Goal: Information Seeking & Learning: Learn about a topic

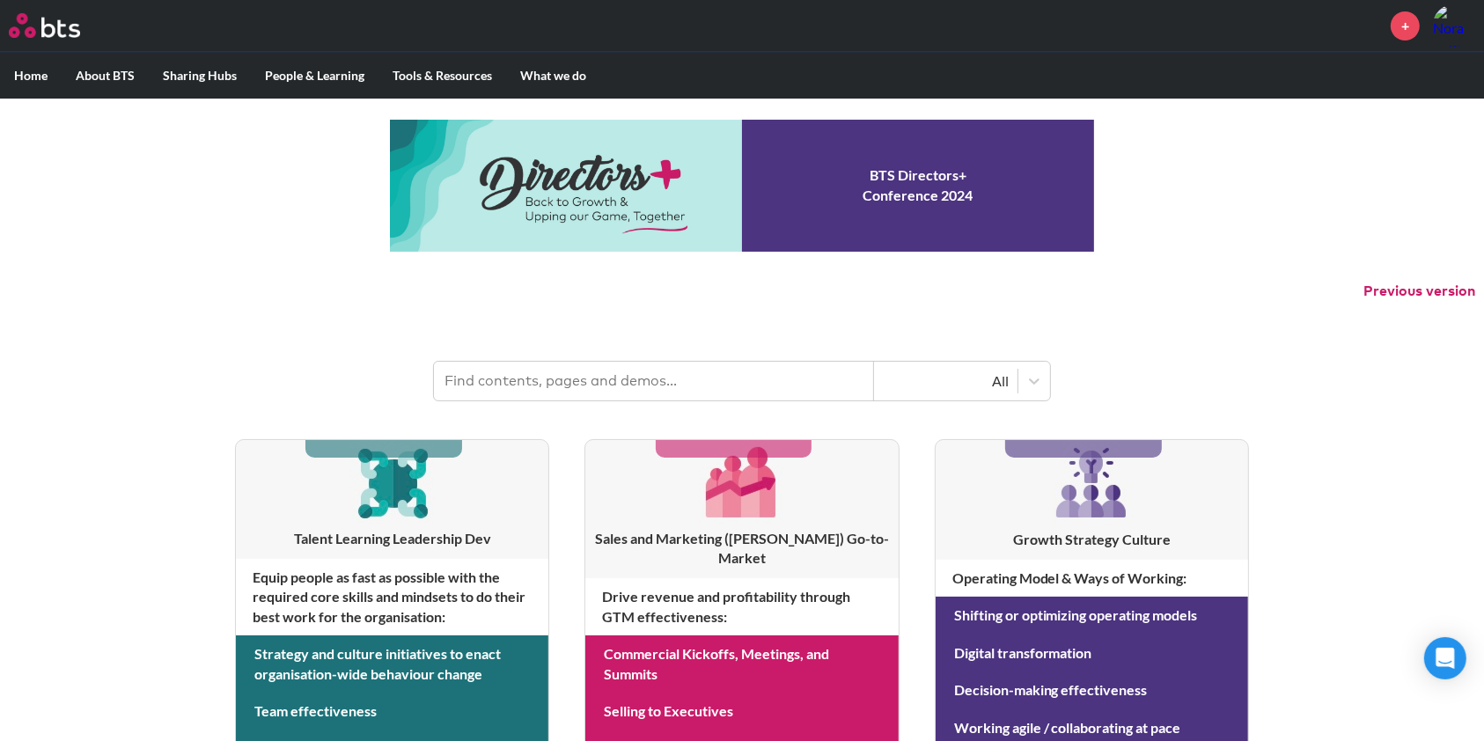
scroll to position [2, 0]
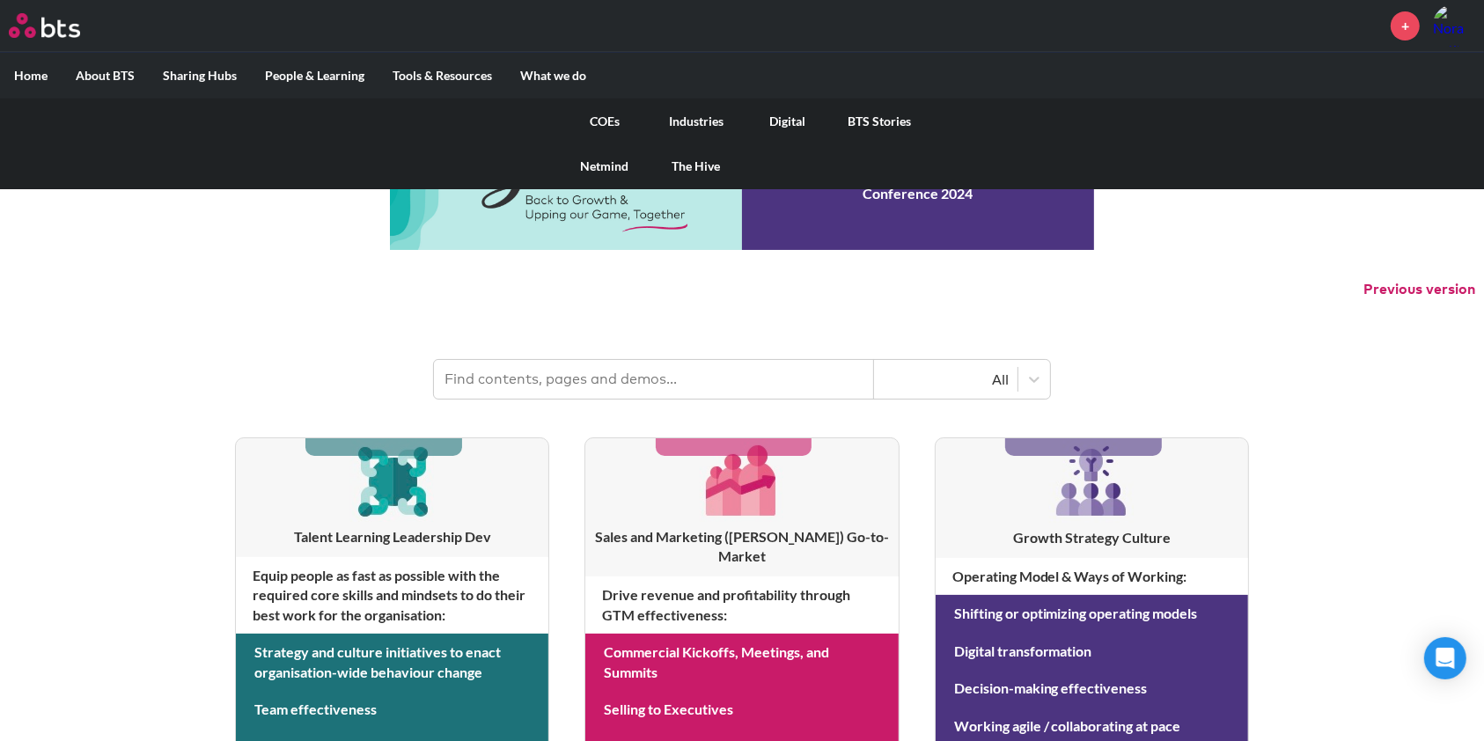
click at [597, 123] on link "COEs" at bounding box center [605, 122] width 92 height 46
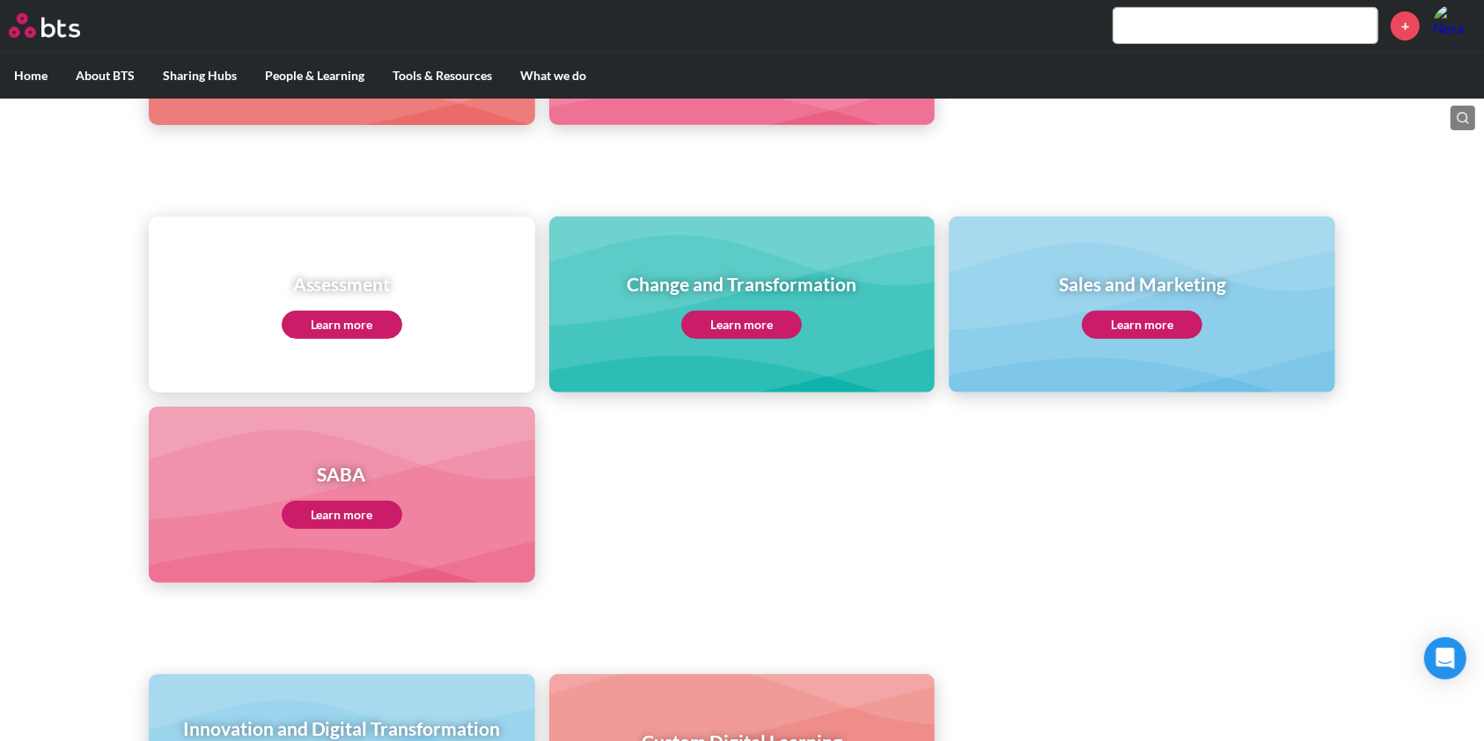
scroll to position [874, 0]
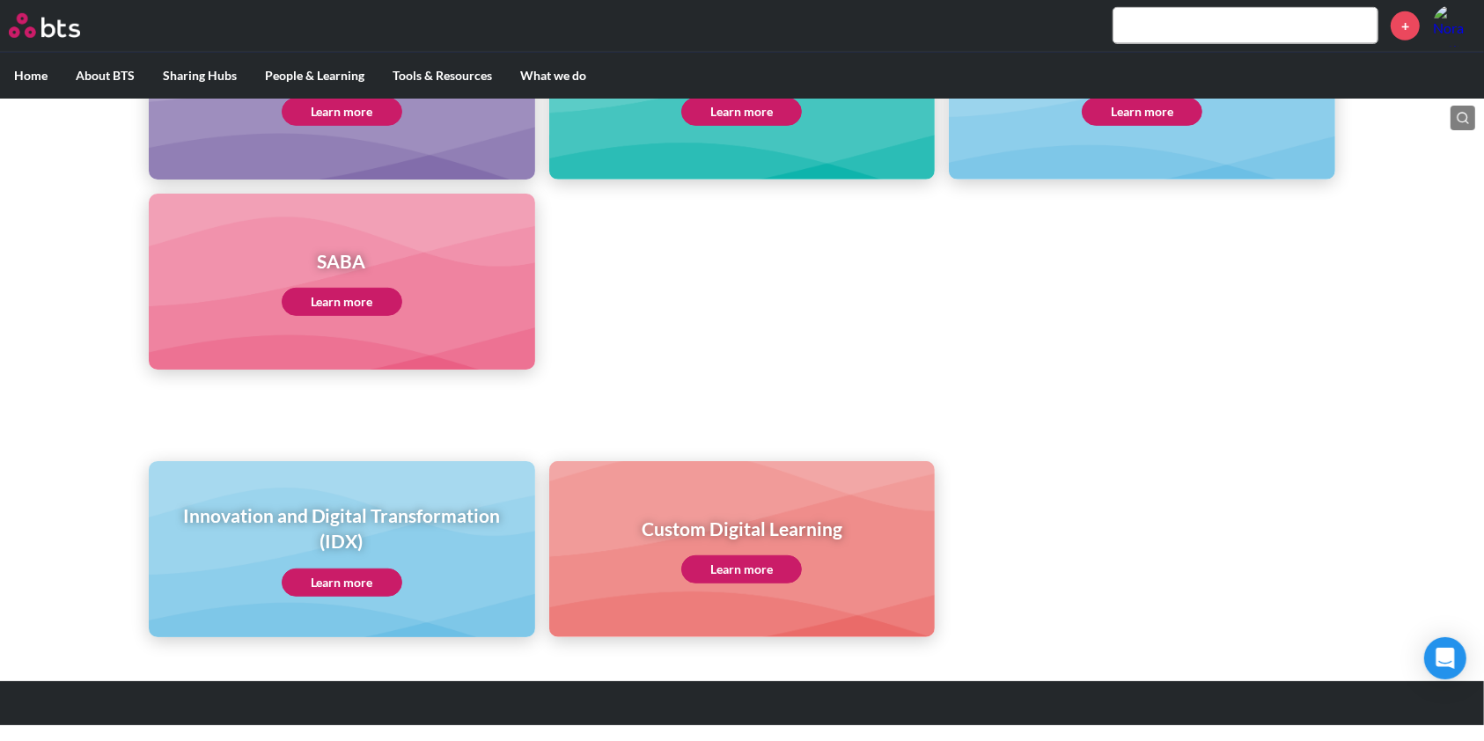
click at [333, 568] on link "Learn more" at bounding box center [342, 582] width 121 height 28
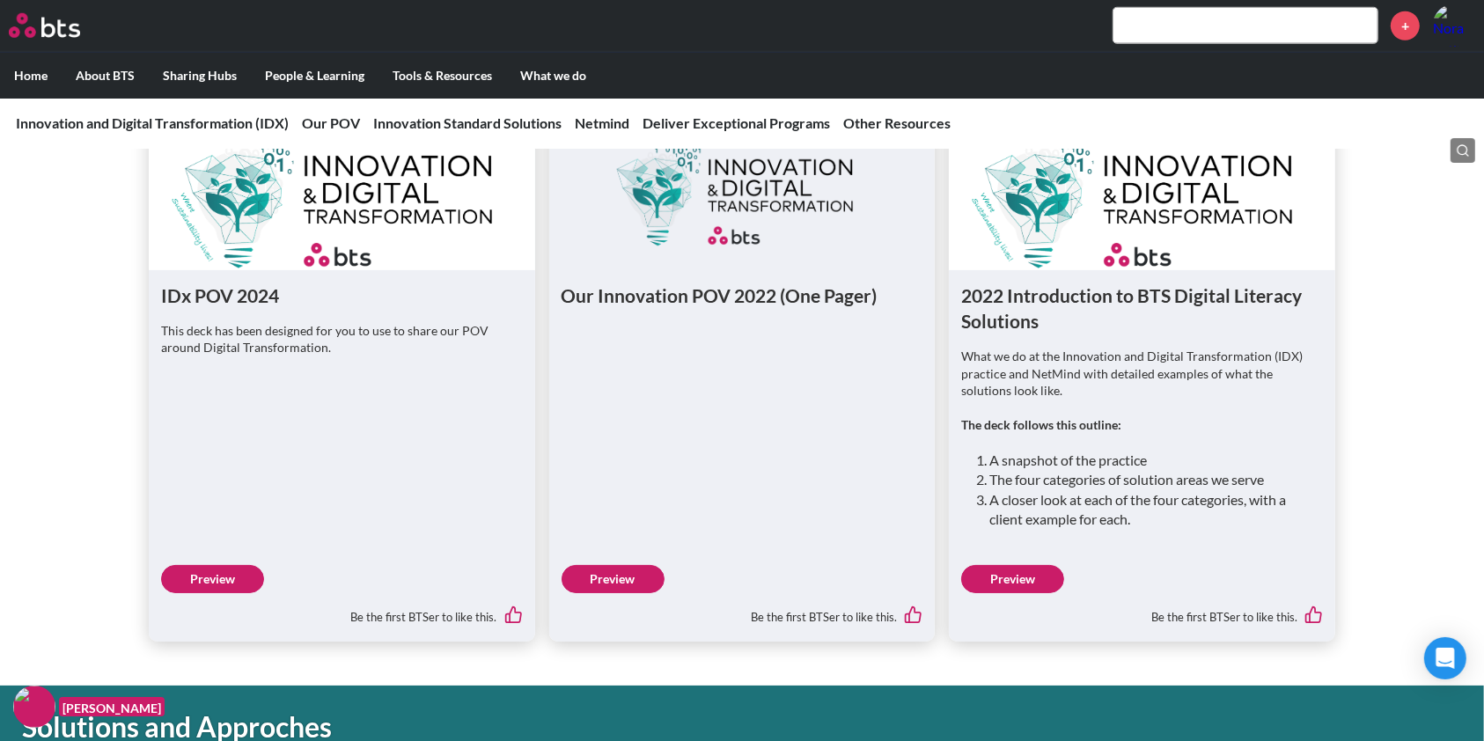
scroll to position [1426, 0]
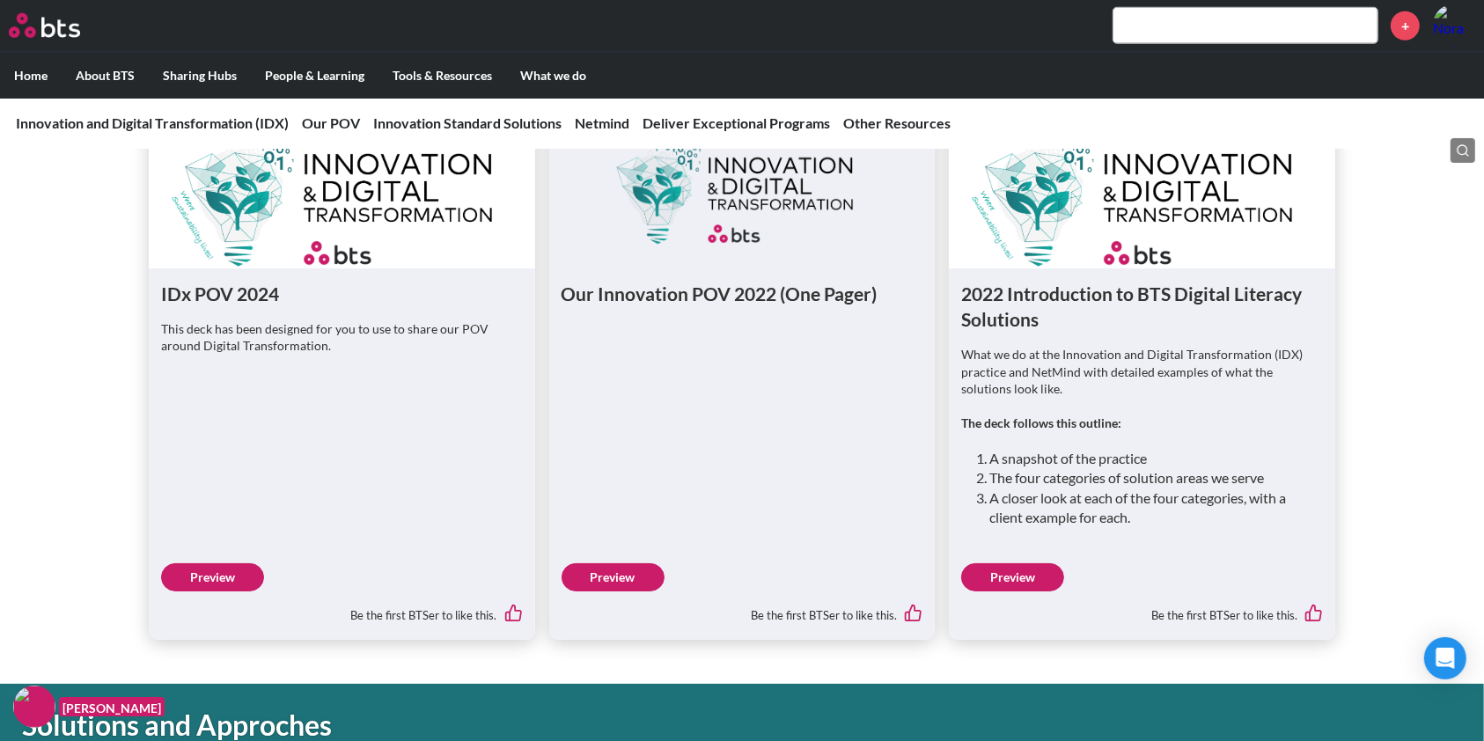
click at [209, 574] on link "Preview" at bounding box center [212, 577] width 103 height 28
